Goal: Information Seeking & Learning: Find specific fact

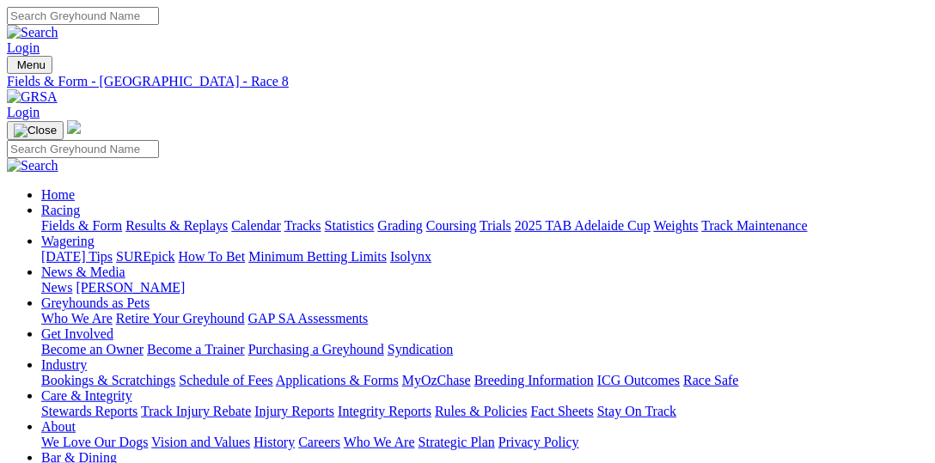
click at [159, 15] on input "Search" at bounding box center [83, 16] width 152 height 18
paste input "Laura Keeping"
type input "Laura Keeping"
click at [58, 25] on link at bounding box center [33, 32] width 52 height 15
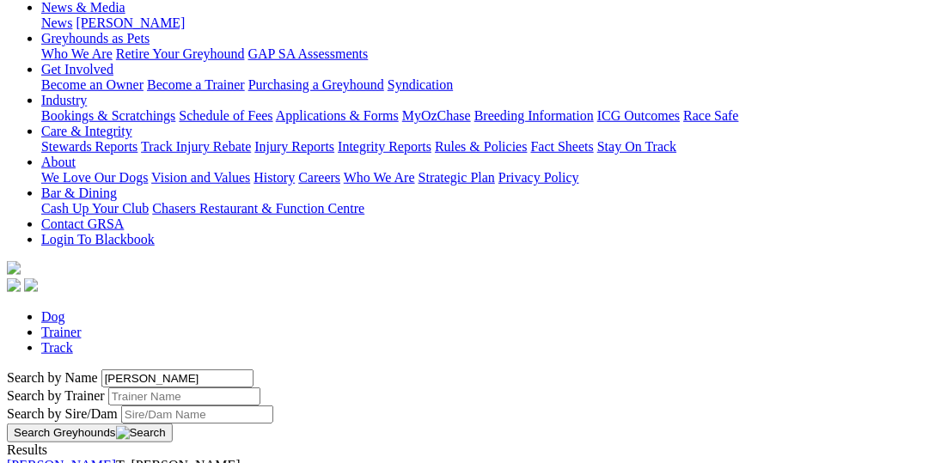
scroll to position [265, 0]
click at [116, 458] on link "[PERSON_NAME]" at bounding box center [61, 465] width 109 height 15
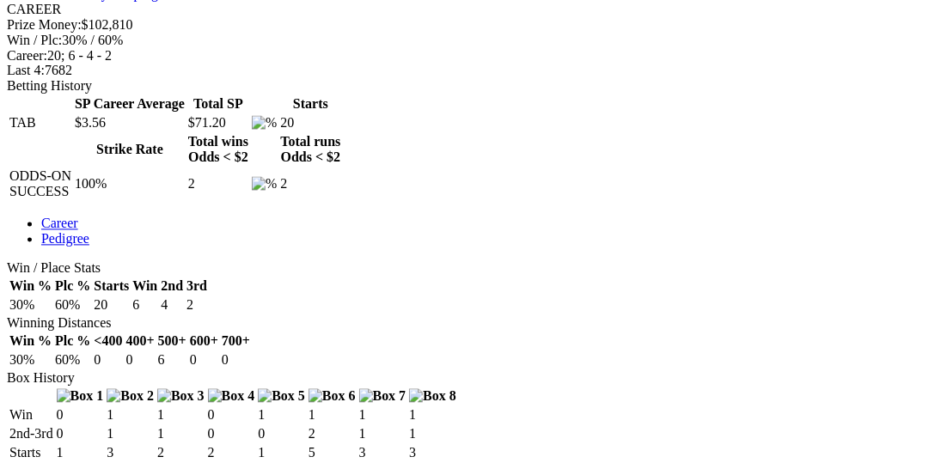
scroll to position [883, 0]
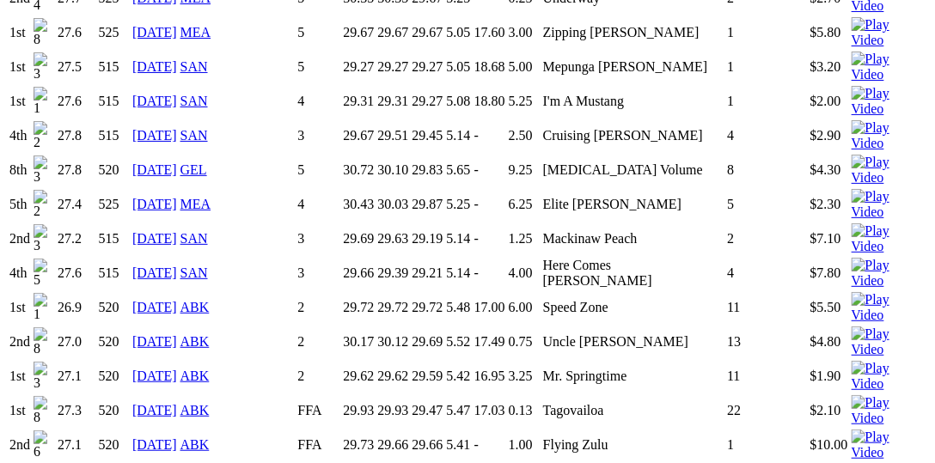
scroll to position [1679, 0]
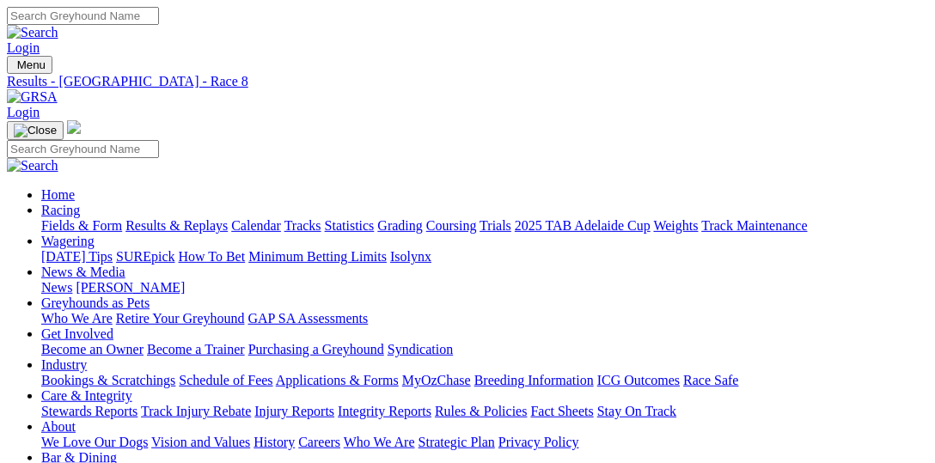
click at [159, 18] on input "Search" at bounding box center [83, 16] width 152 height 18
type input "Explicit"
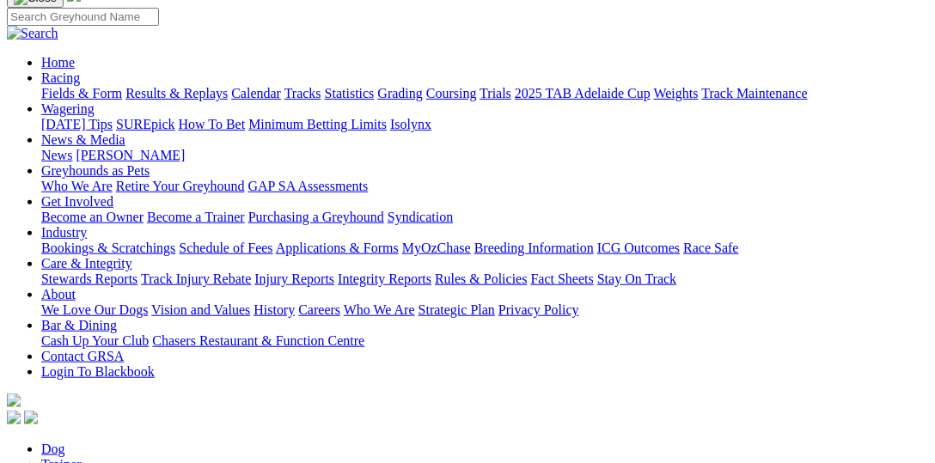
scroll to position [265, 0]
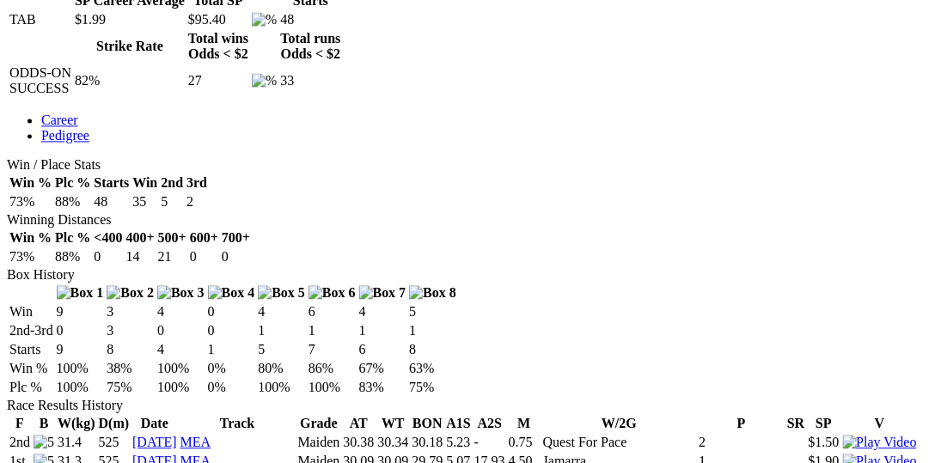
scroll to position [883, 0]
